Goal: Task Accomplishment & Management: Manage account settings

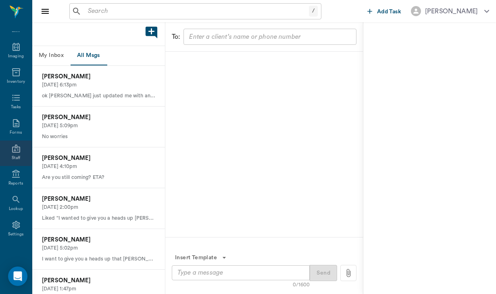
scroll to position [74, 0]
click at [22, 202] on div "Lookup" at bounding box center [16, 203] width 32 height 25
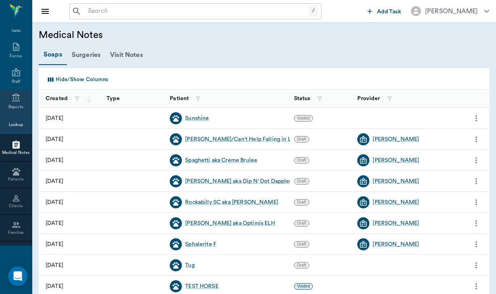
scroll to position [146, 0]
click at [15, 227] on icon at bounding box center [16, 224] width 8 height 6
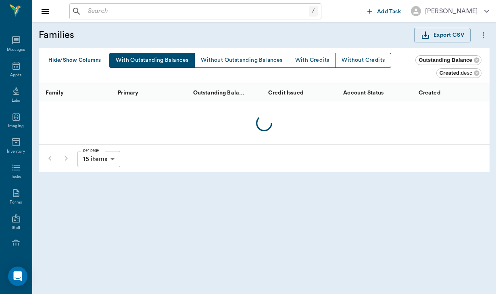
scroll to position [146, 0]
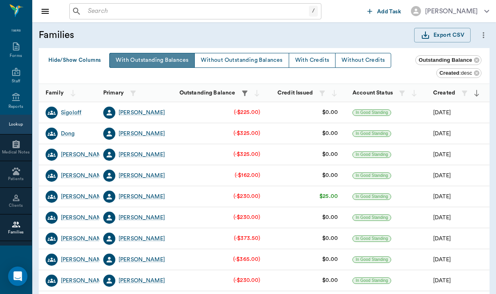
click at [163, 65] on button "With Outstanding Balances" at bounding box center [152, 60] width 86 height 15
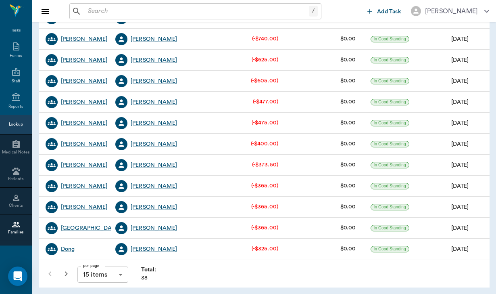
scroll to position [157, 0]
click at [125, 271] on body "/ ​ Add Task Helen Newsham Nectar Messages Appts Labs Imaging Inventory Tasks F…" at bounding box center [248, 68] width 496 height 451
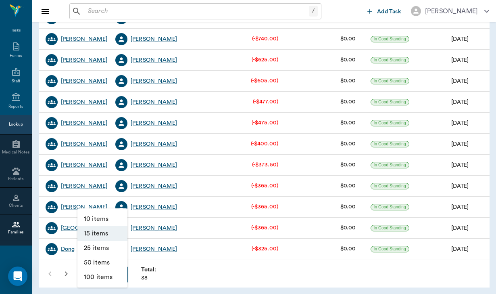
click at [116, 256] on li "50 items" at bounding box center [102, 262] width 50 height 15
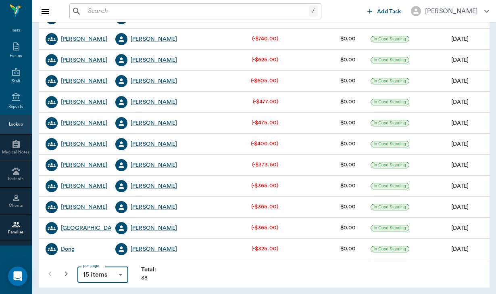
type input "50"
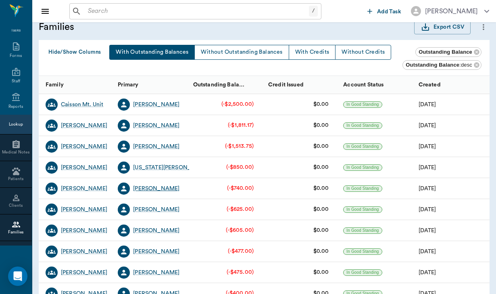
scroll to position [8, 0]
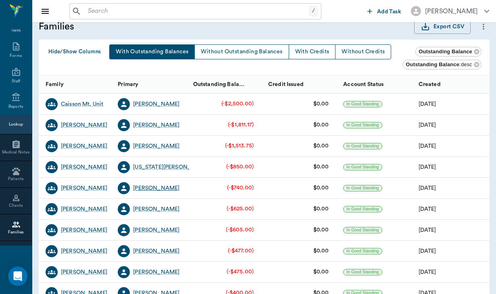
click at [151, 192] on div "Sydney Miller" at bounding box center [156, 188] width 46 height 8
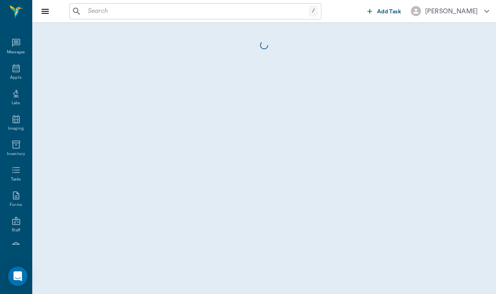
scroll to position [74, 0]
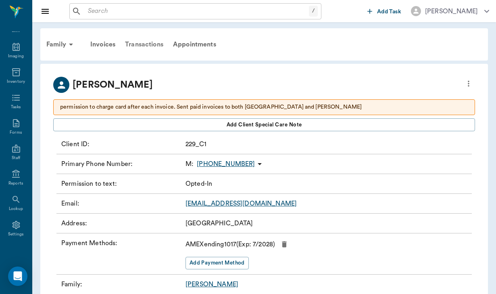
click at [148, 46] on div "Transactions" at bounding box center [144, 44] width 48 height 19
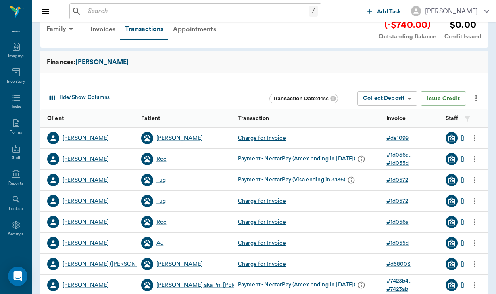
scroll to position [18, 0]
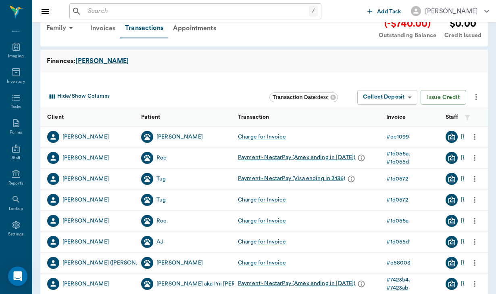
click at [106, 27] on div "Invoices" at bounding box center [103, 28] width 35 height 19
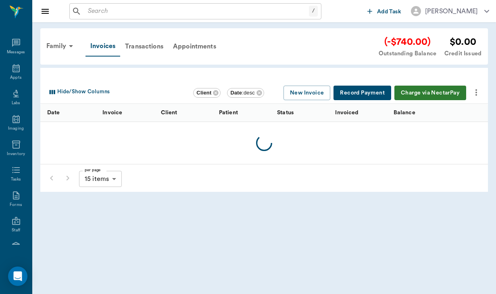
scroll to position [74, 0]
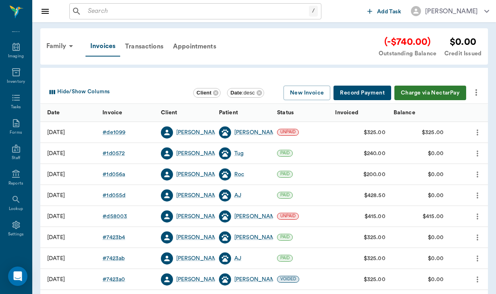
click at [100, 6] on input "text" at bounding box center [197, 11] width 224 height 11
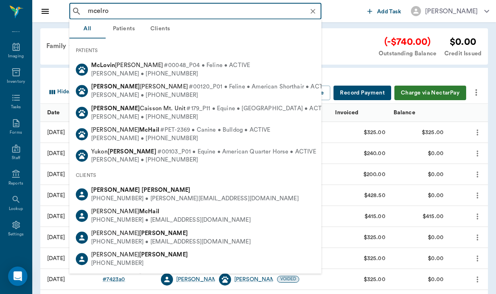
type input "mcelroy"
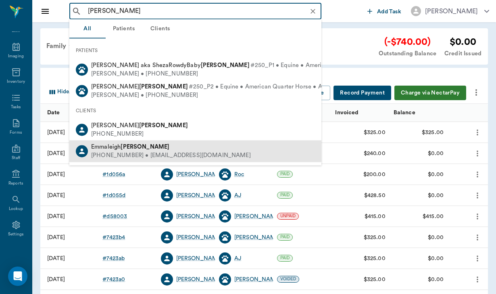
click at [146, 151] on div "(816) 813-1674 • Ekmcelroy2001@gmail.com" at bounding box center [171, 155] width 160 height 8
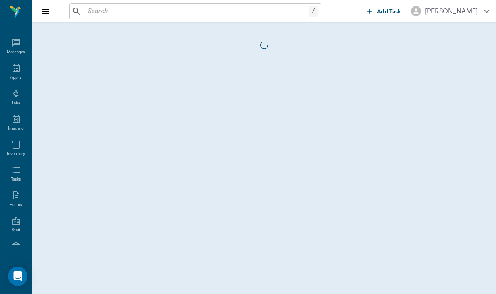
scroll to position [74, 0]
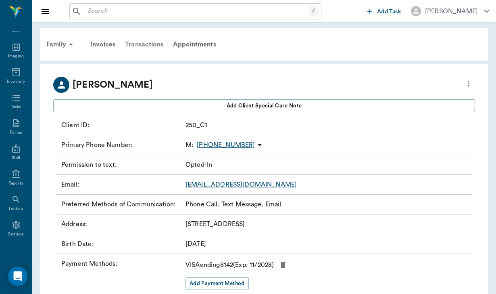
click at [141, 46] on div "Transactions" at bounding box center [144, 44] width 48 height 19
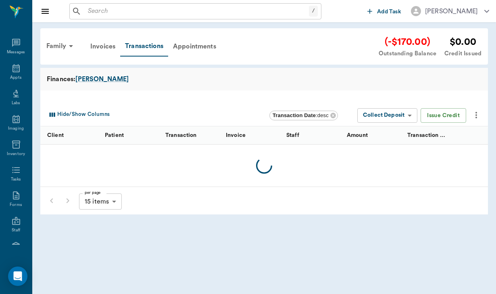
scroll to position [74, 0]
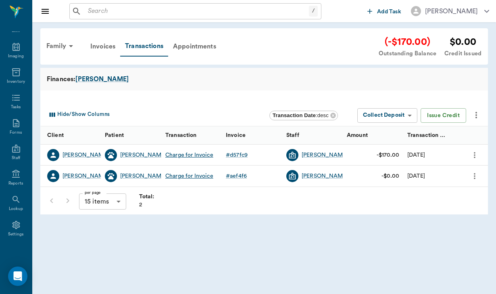
click at [106, 9] on input "text" at bounding box center [197, 11] width 224 height 11
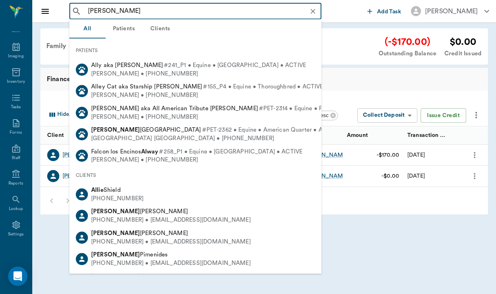
type input "alexander"
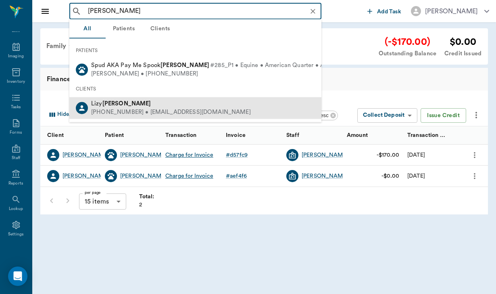
click at [119, 100] on b "Alexander" at bounding box center [126, 103] width 49 height 6
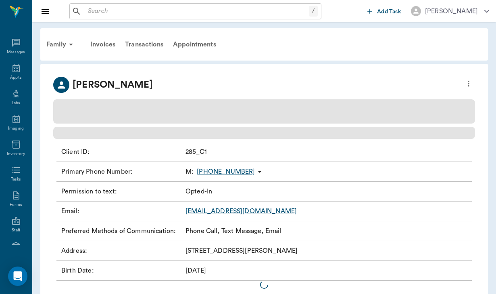
scroll to position [74, 0]
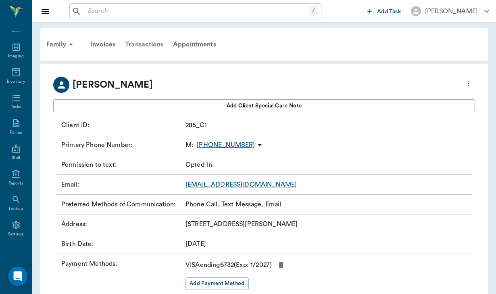
click at [142, 47] on div "Transactions" at bounding box center [144, 44] width 48 height 19
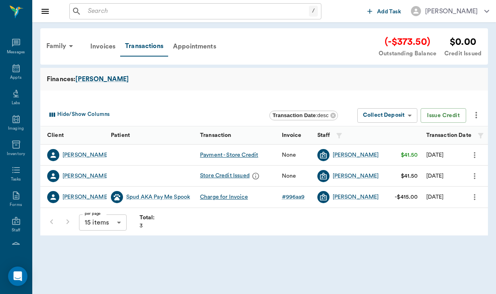
scroll to position [74, 0]
click at [112, 47] on div "Invoices" at bounding box center [103, 46] width 35 height 19
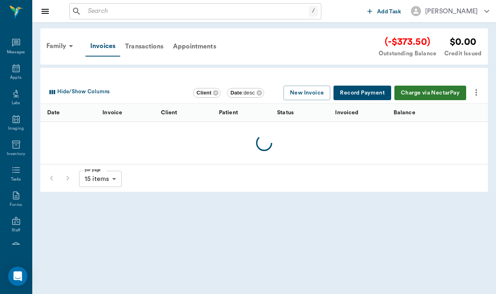
scroll to position [74, 0]
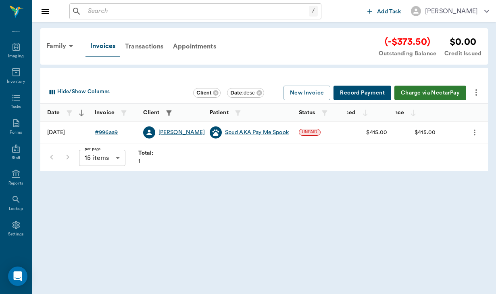
click at [173, 132] on div "Lizy Alexander" at bounding box center [182, 132] width 46 height 8
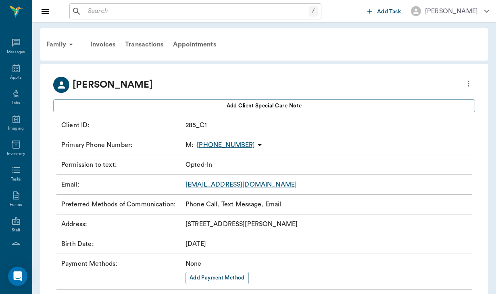
scroll to position [74, 0]
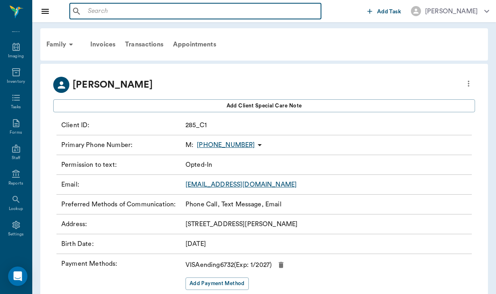
click at [122, 6] on input "text" at bounding box center [201, 11] width 233 height 11
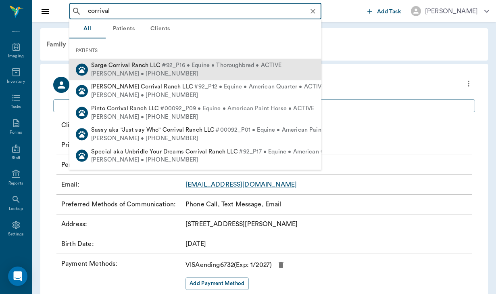
click at [140, 74] on div "Taylor Stone • (910) 988-7513" at bounding box center [186, 73] width 191 height 8
type input "corrival"
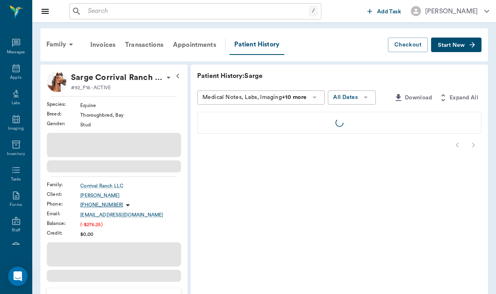
scroll to position [74, 0]
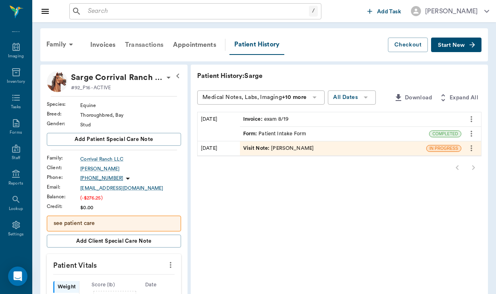
click at [147, 43] on div "Transactions" at bounding box center [144, 44] width 48 height 19
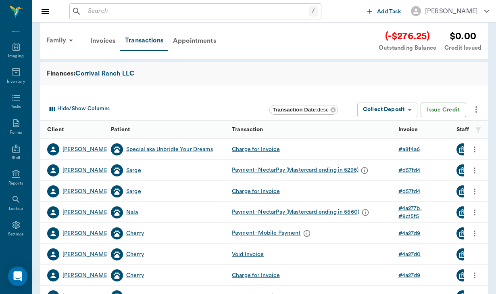
scroll to position [7, 0]
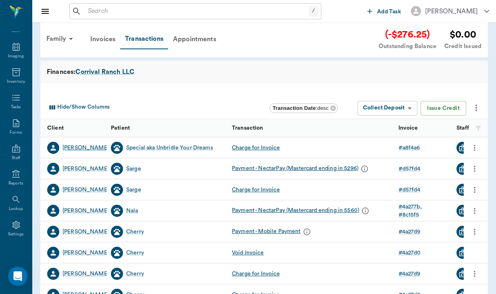
click at [90, 149] on div "Taylor Stone" at bounding box center [86, 148] width 46 height 8
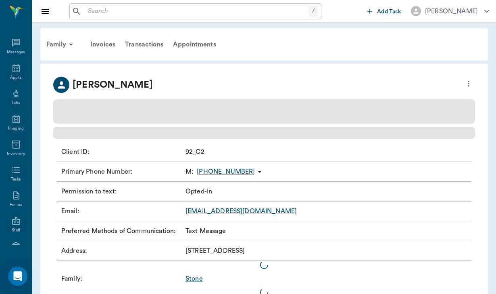
scroll to position [74, 0]
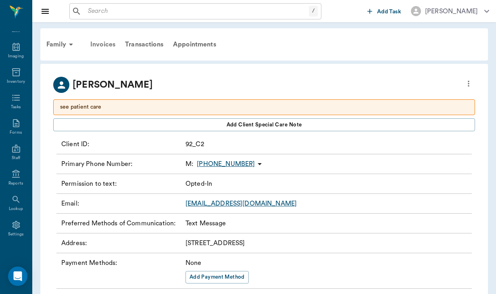
click at [103, 42] on div "Invoices" at bounding box center [103, 44] width 35 height 19
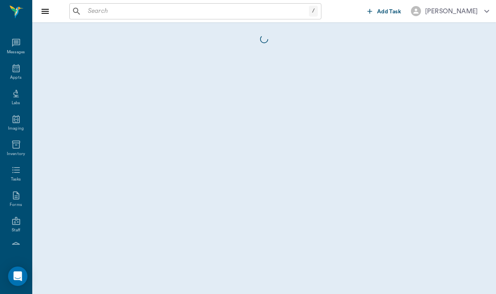
scroll to position [74, 0]
